Goal: Transaction & Acquisition: Purchase product/service

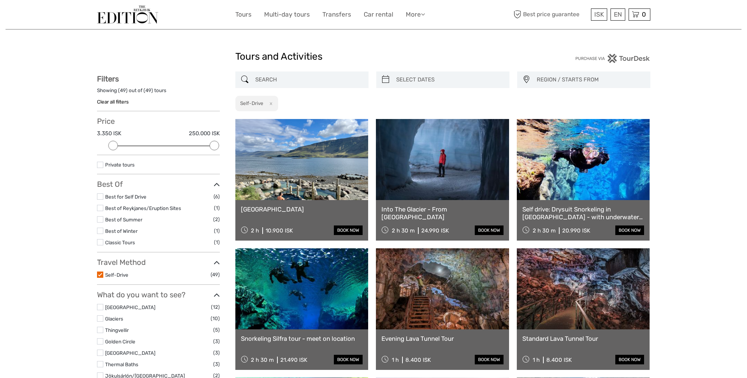
select select
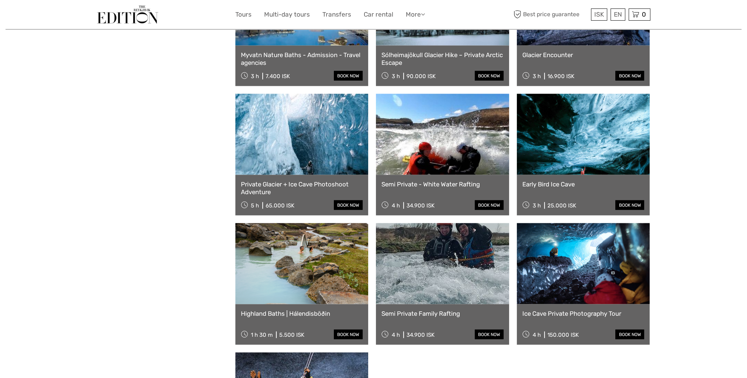
scroll to position [1843, 0]
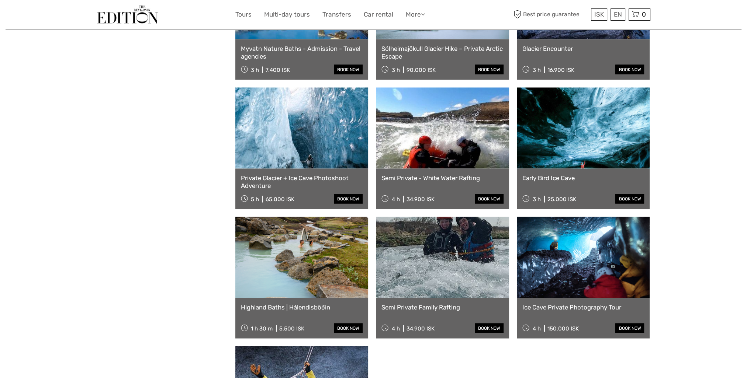
click at [276, 264] on link at bounding box center [301, 257] width 133 height 81
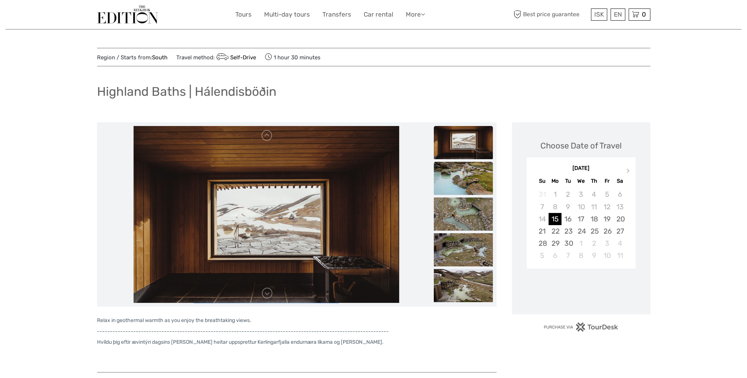
click at [484, 186] on img at bounding box center [463, 178] width 59 height 33
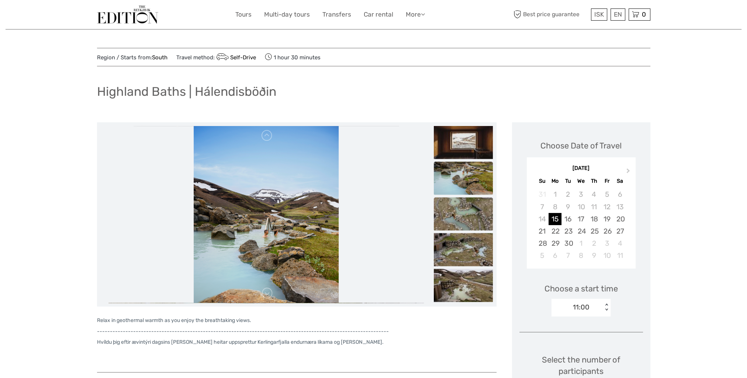
click at [472, 202] on img at bounding box center [463, 214] width 59 height 33
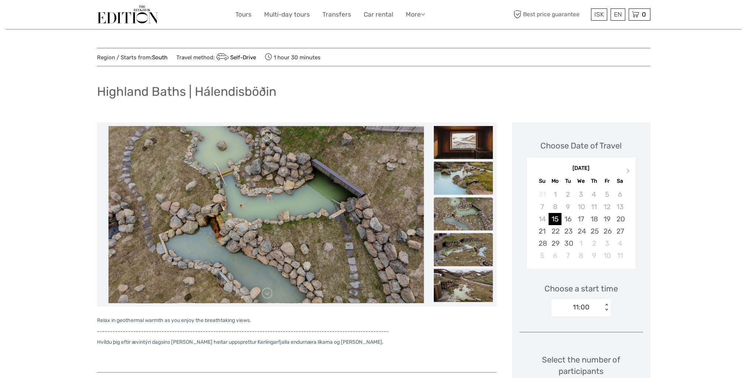
click at [459, 249] on img at bounding box center [463, 249] width 59 height 33
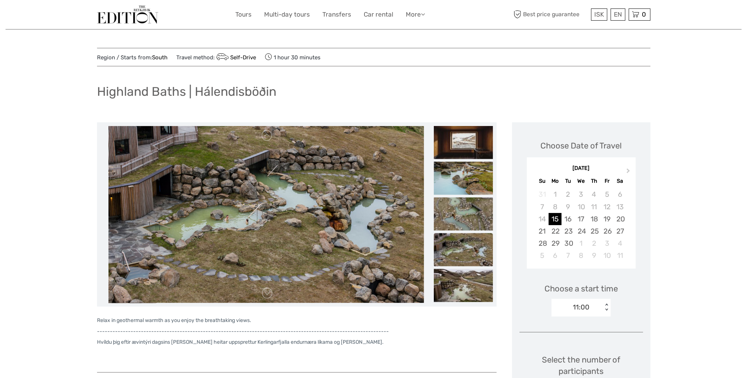
click at [472, 257] on img at bounding box center [463, 249] width 59 height 33
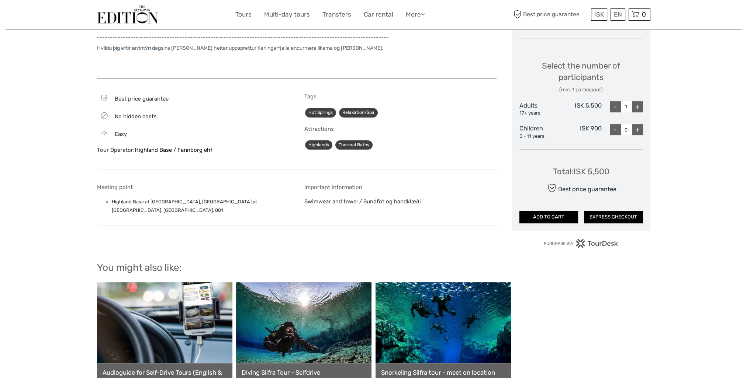
scroll to position [295, 0]
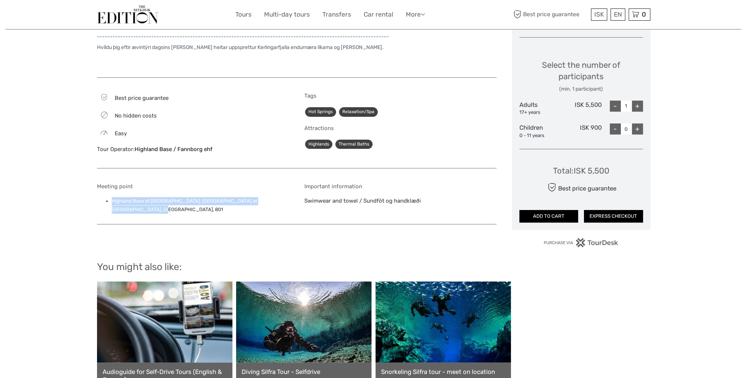
drag, startPoint x: 112, startPoint y: 202, endPoint x: 280, endPoint y: 197, distance: 167.8
click at [280, 197] on li "Highland Base at Kerlingarfjöll, Highland Base at Kerlingarfjöll, Selfoss, 801" at bounding box center [200, 205] width 177 height 17
copy li "Highland Base at Kerlingarfjöll, Highland Base at Kerlingarfjöll, Selfoss, 801"
